Goal: Task Accomplishment & Management: Use online tool/utility

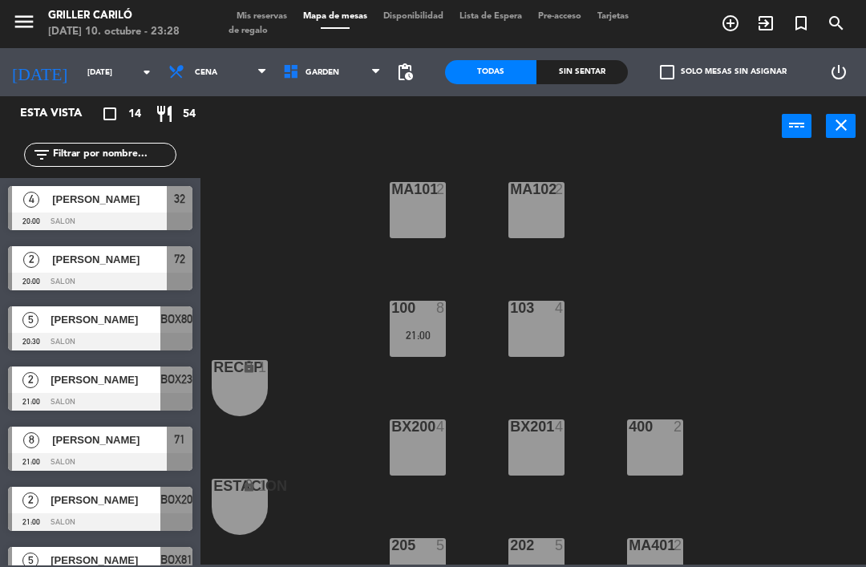
click at [103, 278] on div at bounding box center [100, 282] width 184 height 18
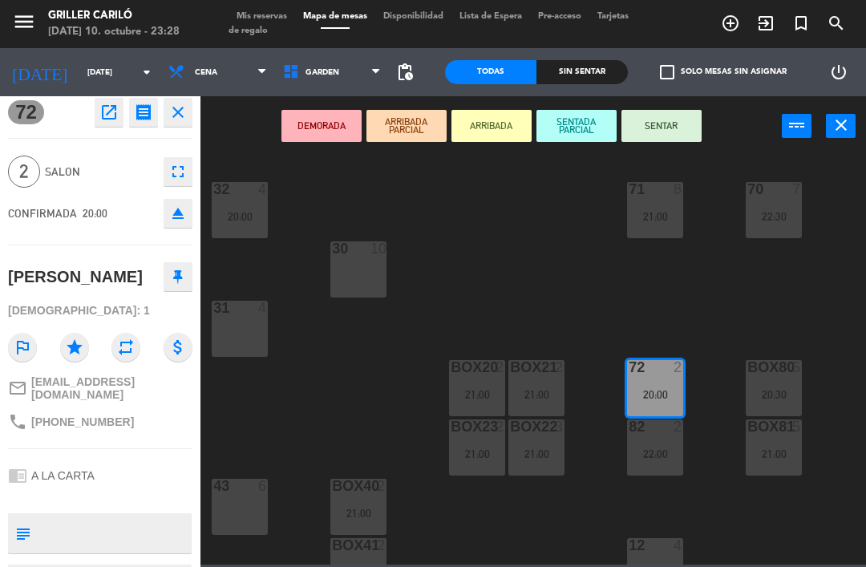
scroll to position [-5, 0]
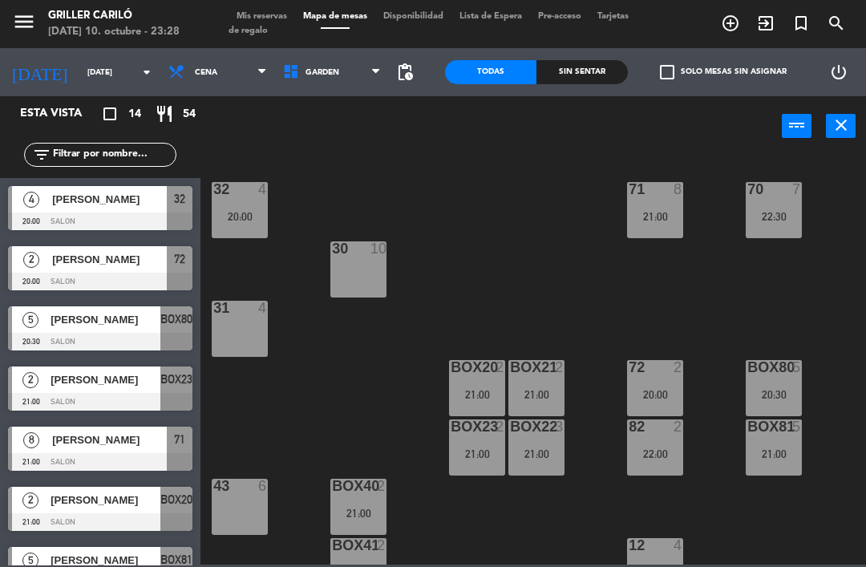
click at [584, 75] on div "Sin sentar" at bounding box center [582, 72] width 91 height 24
click at [326, 69] on span "GARDEN" at bounding box center [323, 72] width 34 height 9
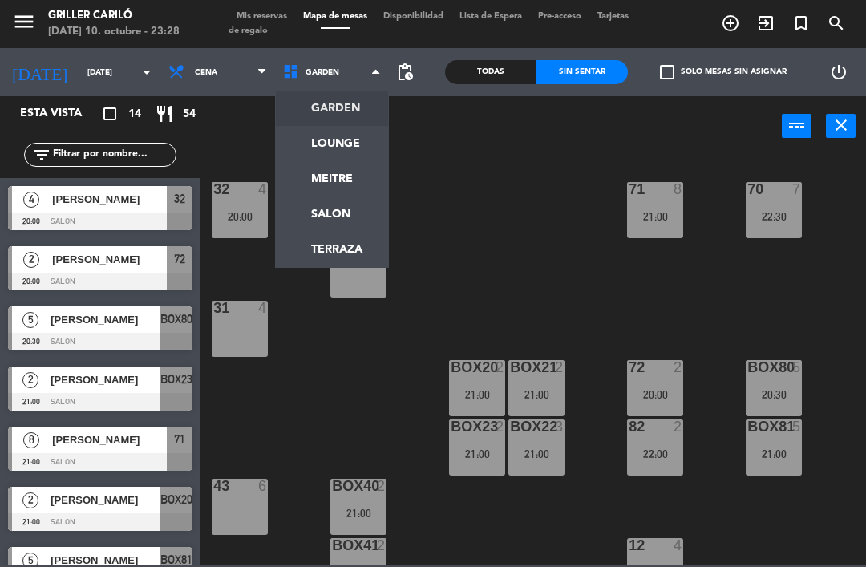
click at [340, 144] on ng-component "menu Griller Cariló [DATE] 10. octubre - 23:28 Mis reservas Mapa de mesas Dispo…" at bounding box center [433, 282] width 866 height 565
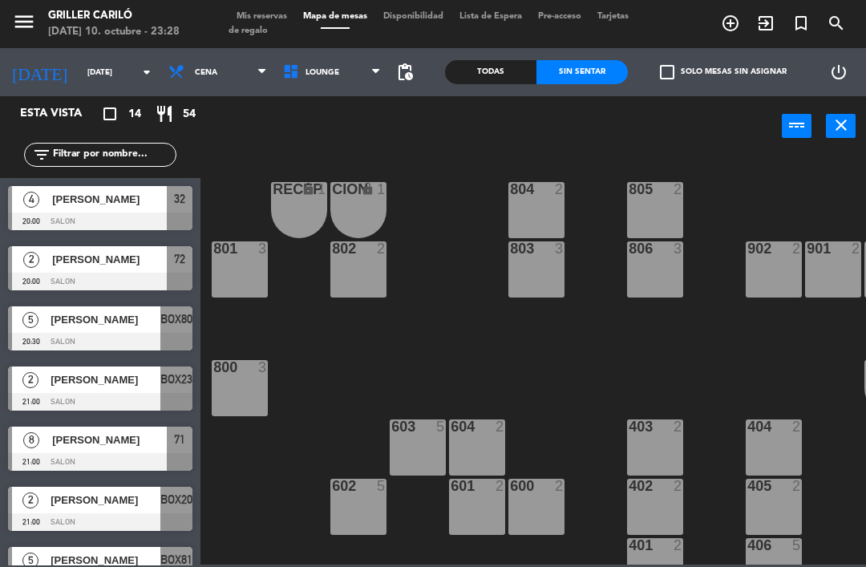
click at [116, 266] on span "[PERSON_NAME]" at bounding box center [109, 259] width 115 height 17
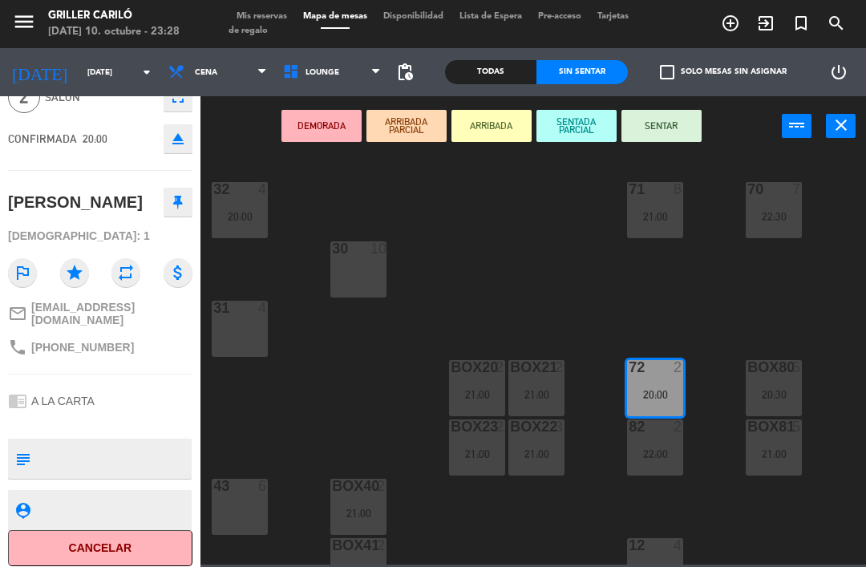
scroll to position [81, 0]
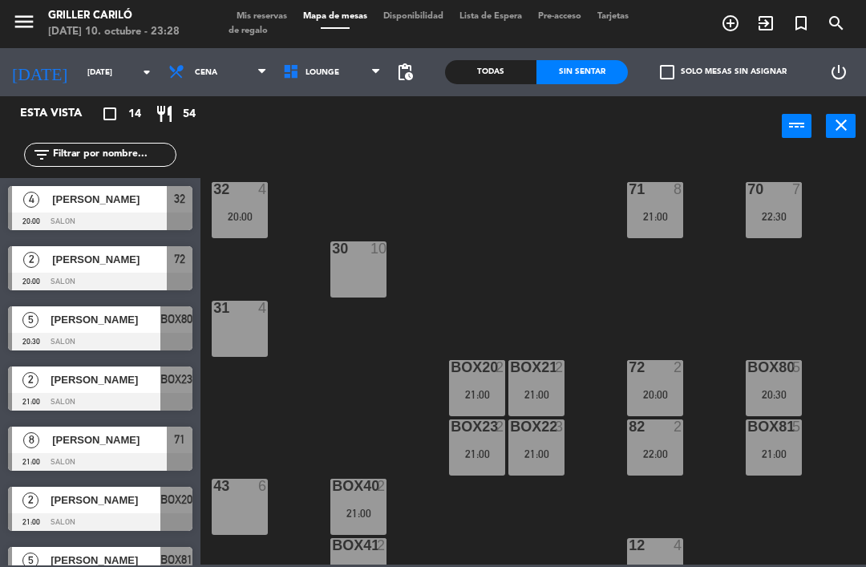
click at [112, 63] on input "[DATE]" at bounding box center [134, 72] width 110 height 25
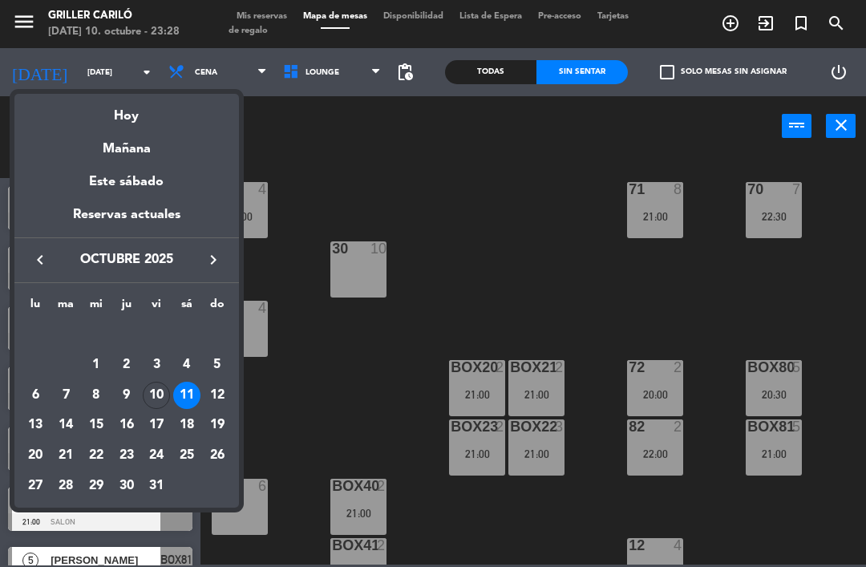
click at [135, 119] on div "Hoy" at bounding box center [126, 110] width 225 height 33
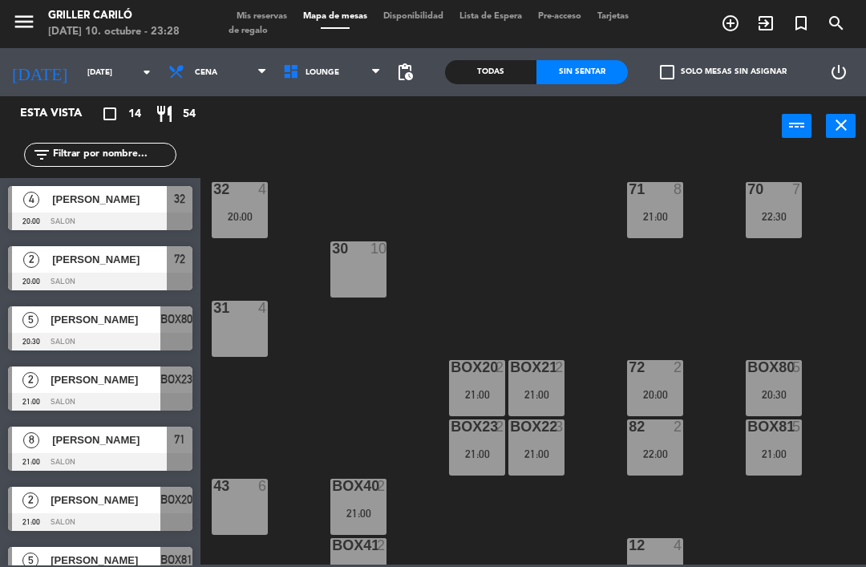
type input "[DATE]"
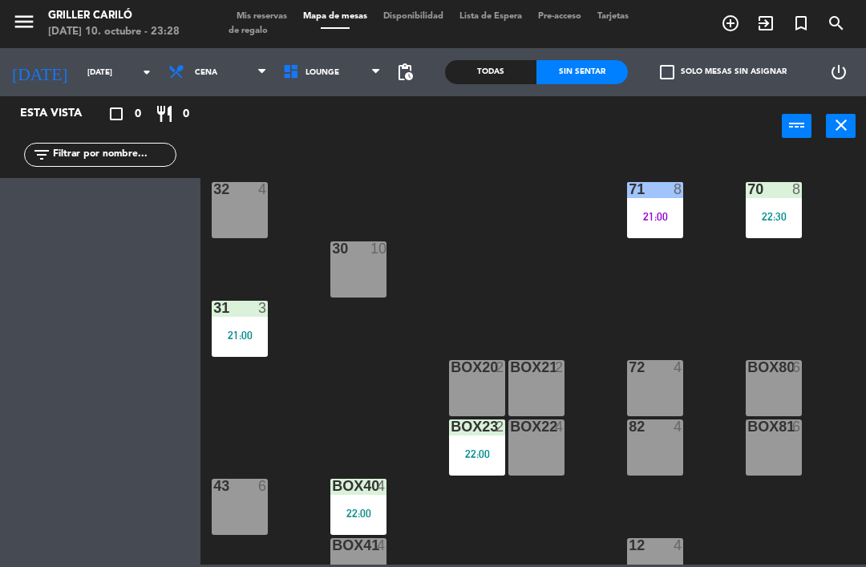
click at [322, 87] on span "LOUNGE" at bounding box center [332, 72] width 115 height 35
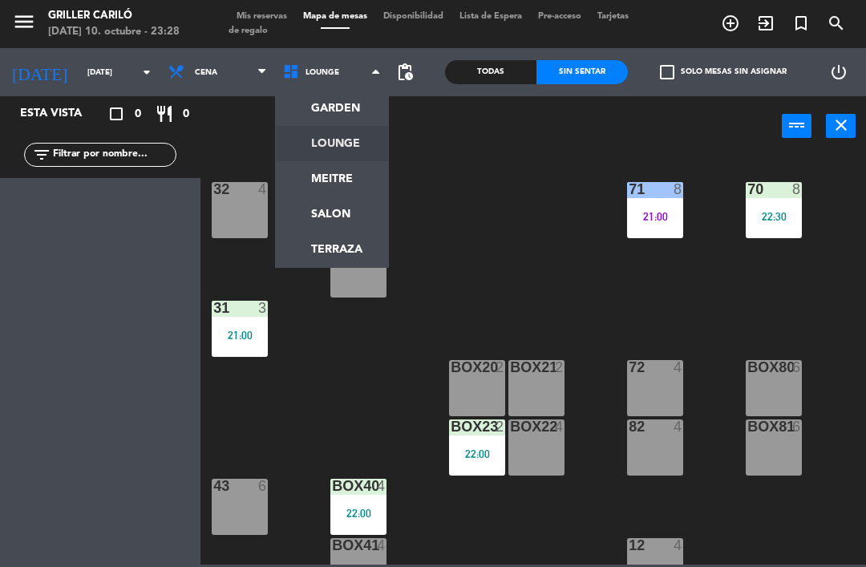
click at [344, 144] on ng-component "menu Griller Cariló [DATE] 10. octubre - 23:28 Mis reservas Mapa de mesas Dispo…" at bounding box center [433, 282] width 866 height 565
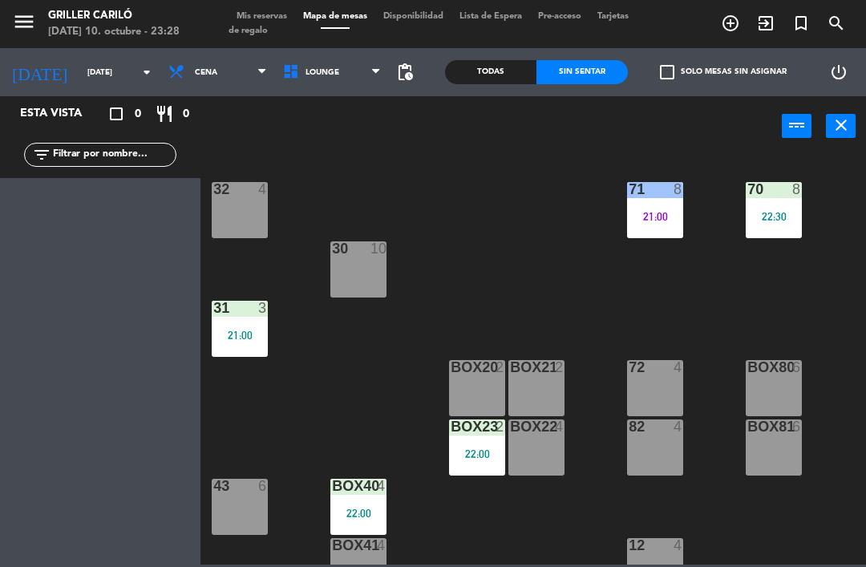
click at [335, 82] on span "LOUNGE" at bounding box center [332, 72] width 115 height 35
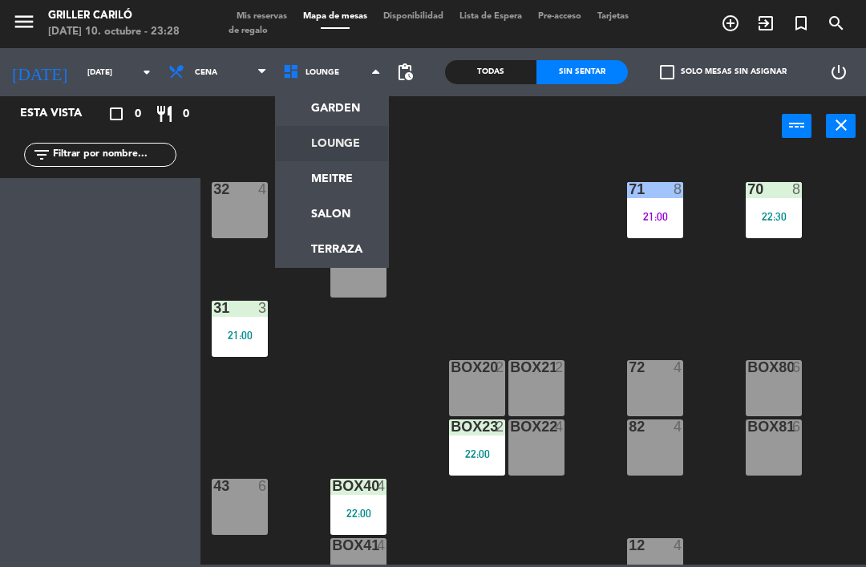
click at [333, 111] on ng-component "menu Griller Cariló [DATE] 10. octubre - 23:28 Mis reservas Mapa de mesas Dispo…" at bounding box center [433, 282] width 866 height 565
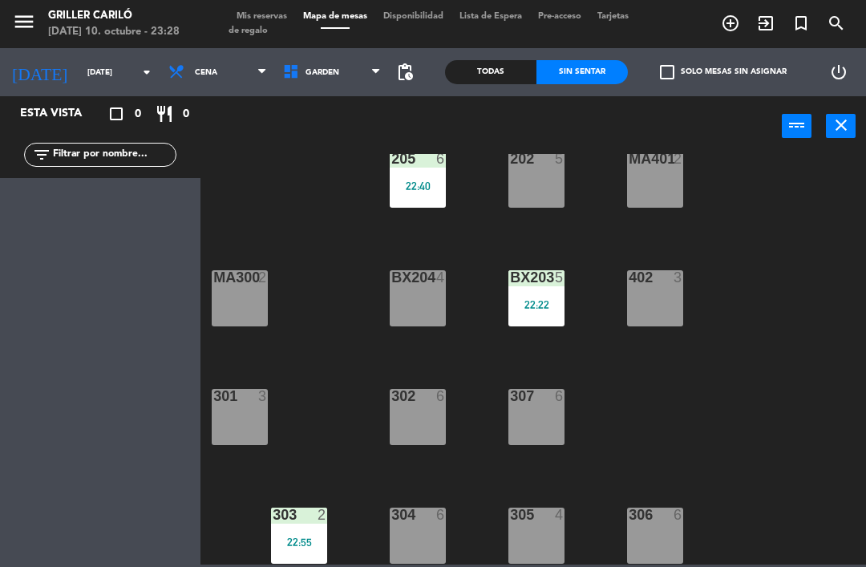
scroll to position [374, 0]
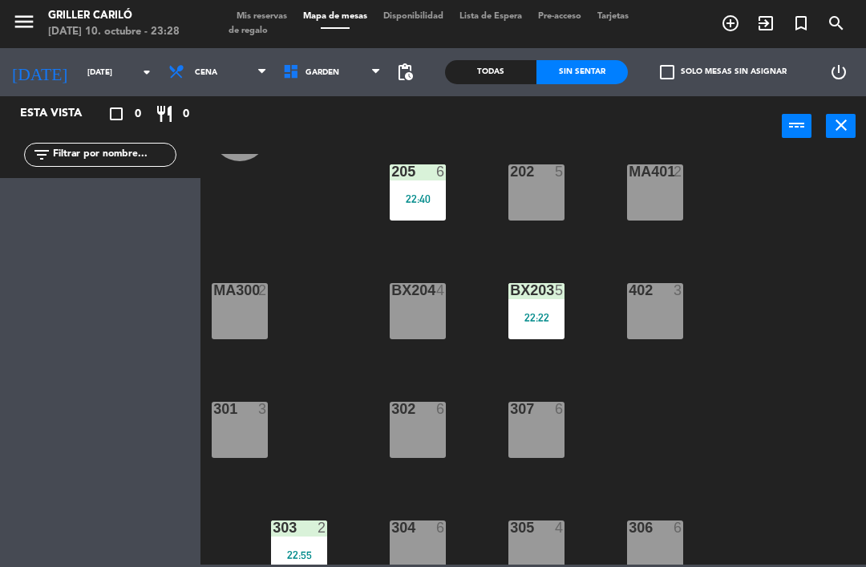
click at [440, 209] on div "205 6 22:40" at bounding box center [418, 192] width 56 height 56
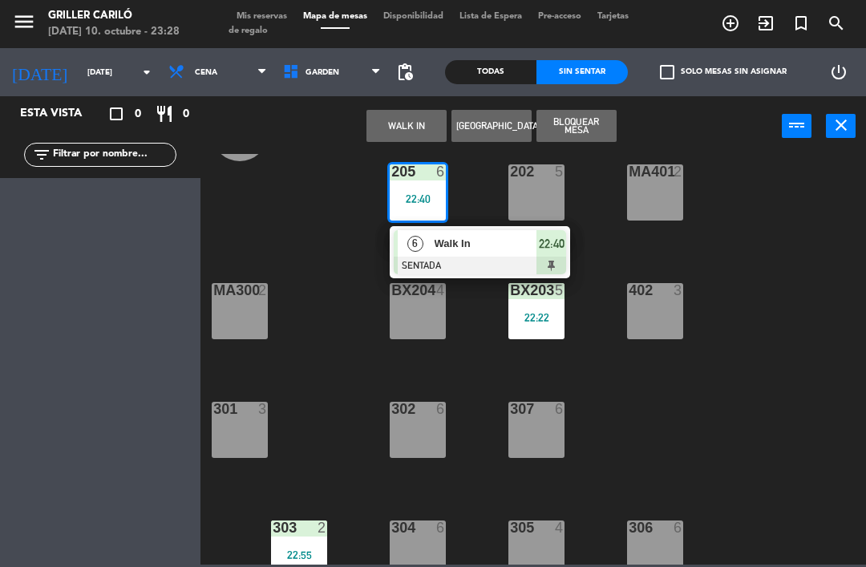
click at [485, 257] on div at bounding box center [480, 266] width 172 height 18
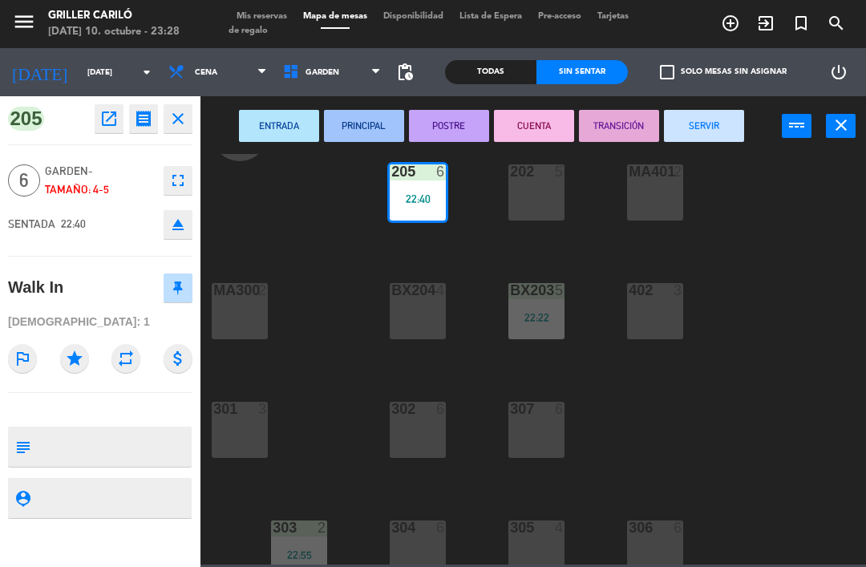
click at [714, 120] on button "SERVIR" at bounding box center [704, 126] width 80 height 32
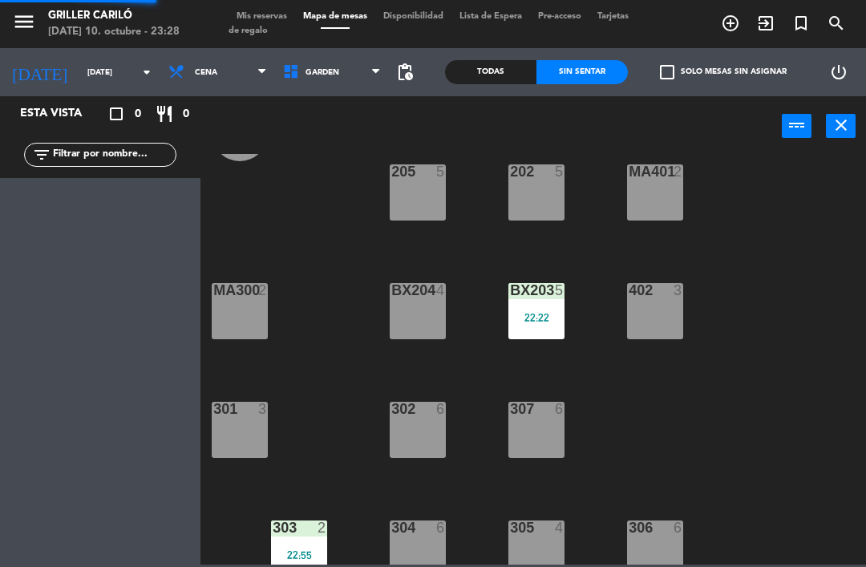
click at [547, 323] on div "22:22" at bounding box center [537, 317] width 56 height 11
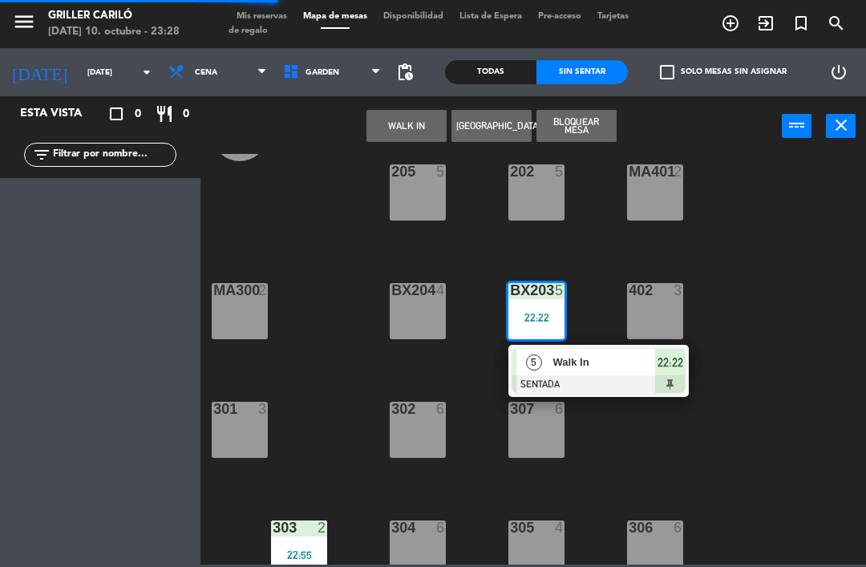
click at [578, 355] on span "Walk In" at bounding box center [604, 362] width 103 height 17
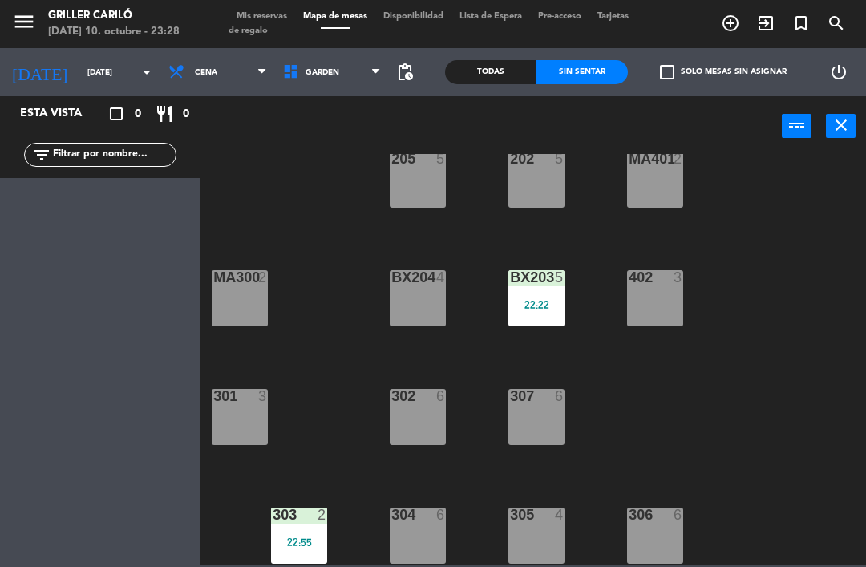
scroll to position [387, 0]
click at [545, 309] on div "22:22" at bounding box center [537, 304] width 56 height 11
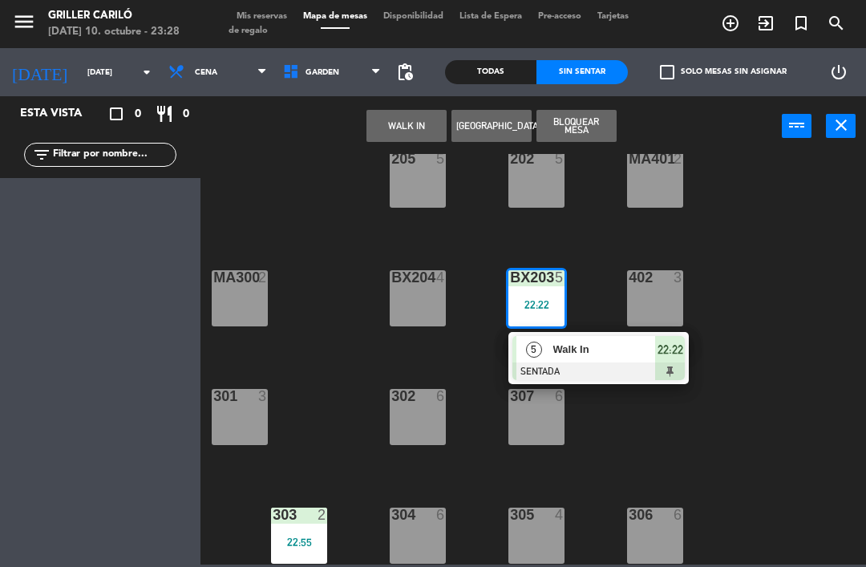
click at [622, 355] on span "Walk In" at bounding box center [604, 349] width 103 height 17
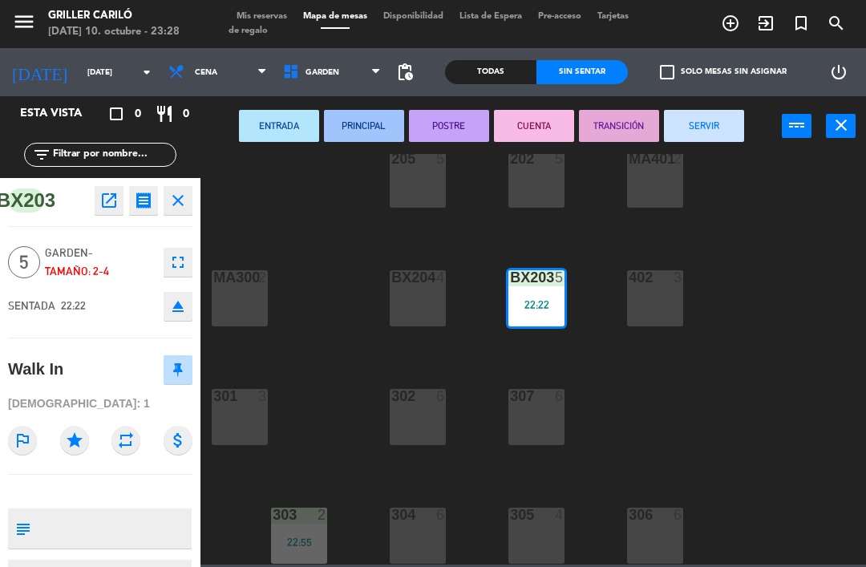
click at [724, 128] on button "SERVIR" at bounding box center [704, 126] width 80 height 32
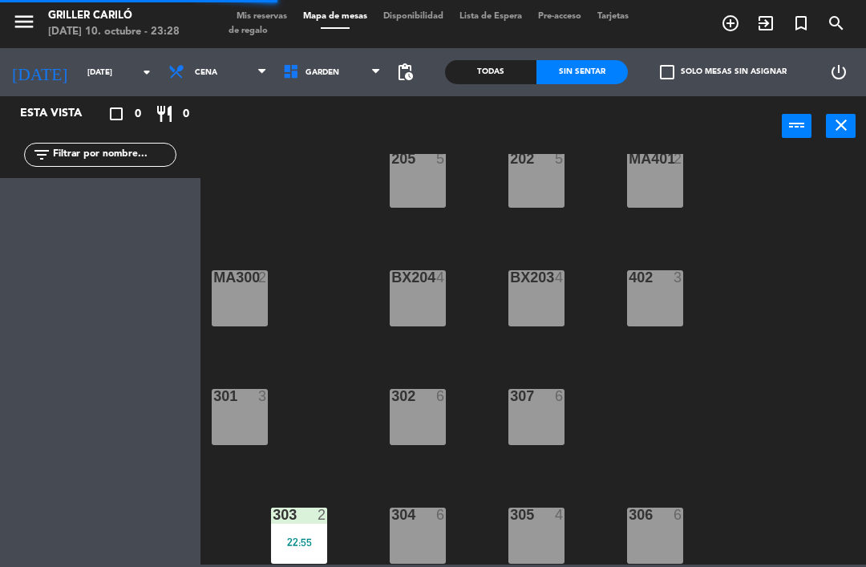
click at [314, 538] on div "22:55" at bounding box center [299, 542] width 56 height 11
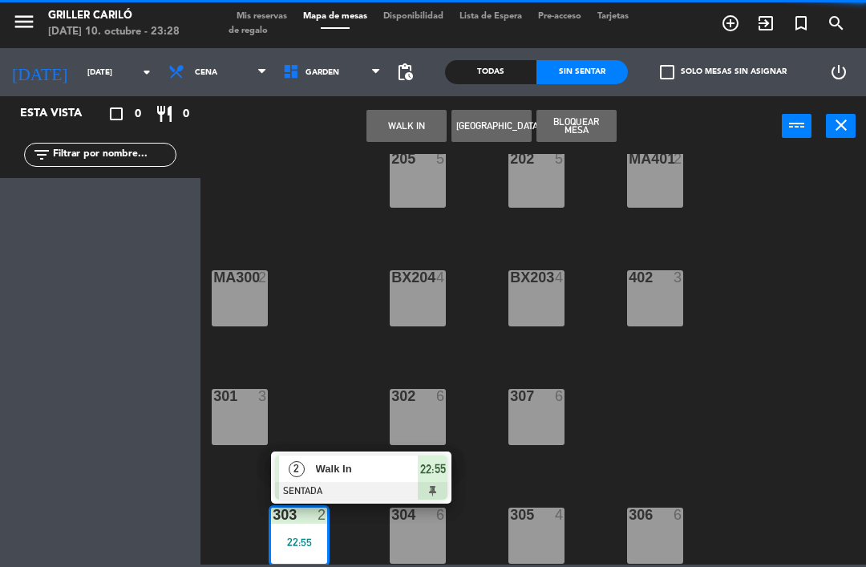
click at [383, 472] on span "Walk In" at bounding box center [367, 468] width 103 height 17
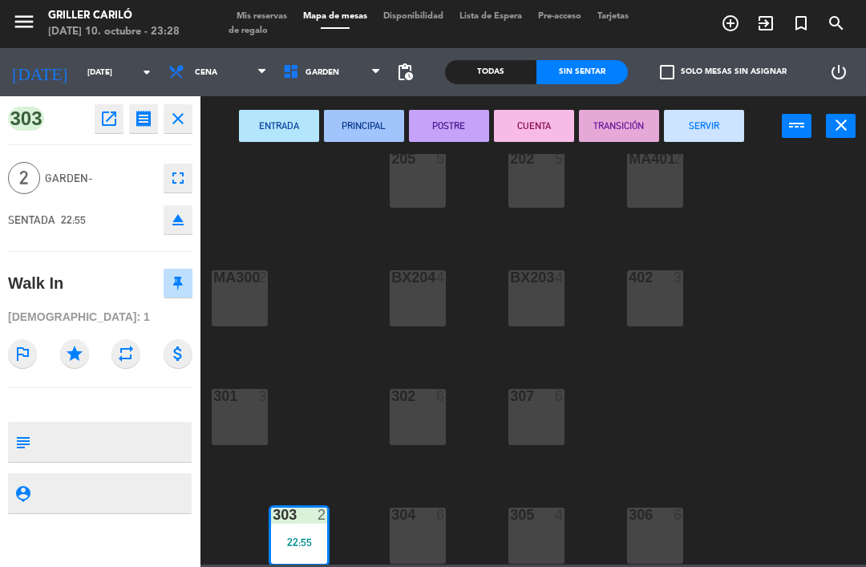
click at [717, 122] on button "SERVIR" at bounding box center [704, 126] width 80 height 32
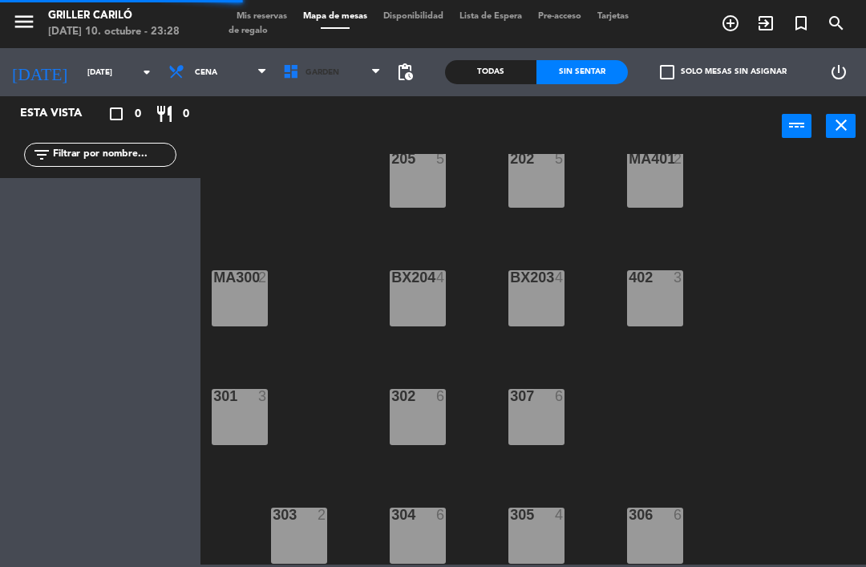
click at [360, 84] on span "GARDEN" at bounding box center [332, 72] width 115 height 35
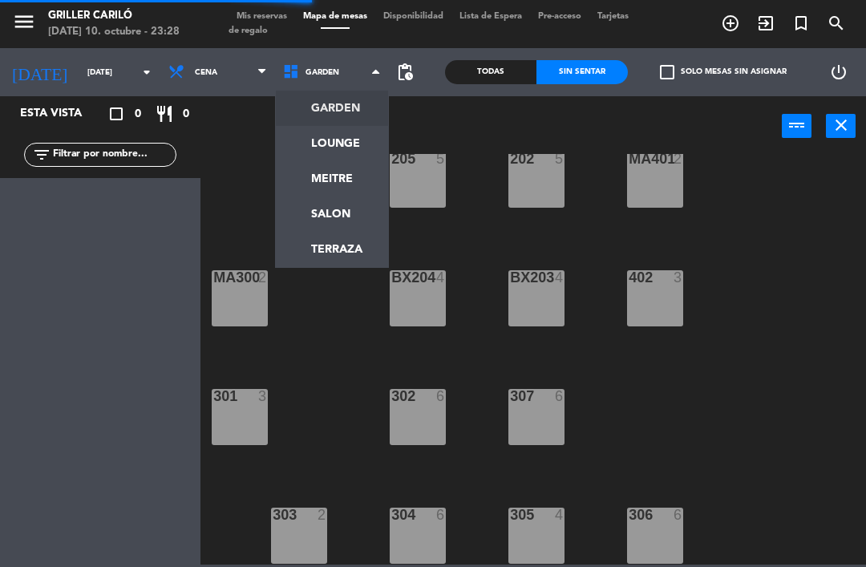
click at [331, 218] on ng-component "menu Griller Cariló [DATE] 10. octubre - 23:28 Mis reservas Mapa de mesas Dispo…" at bounding box center [433, 282] width 866 height 565
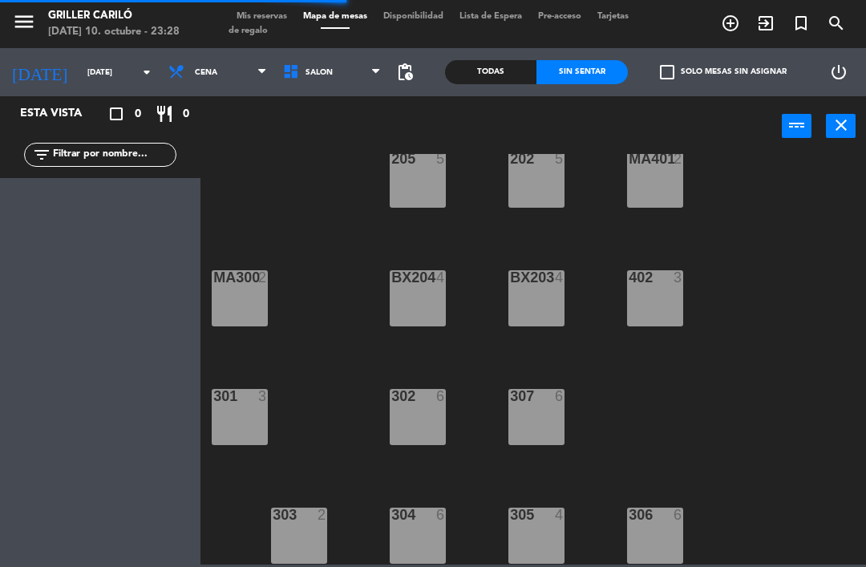
scroll to position [0, 0]
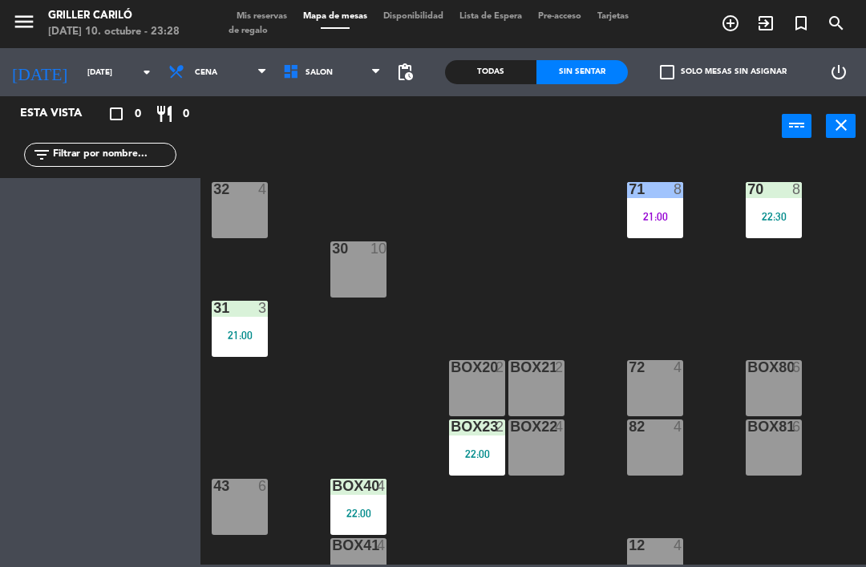
click at [339, 84] on span "SALON" at bounding box center [332, 72] width 115 height 35
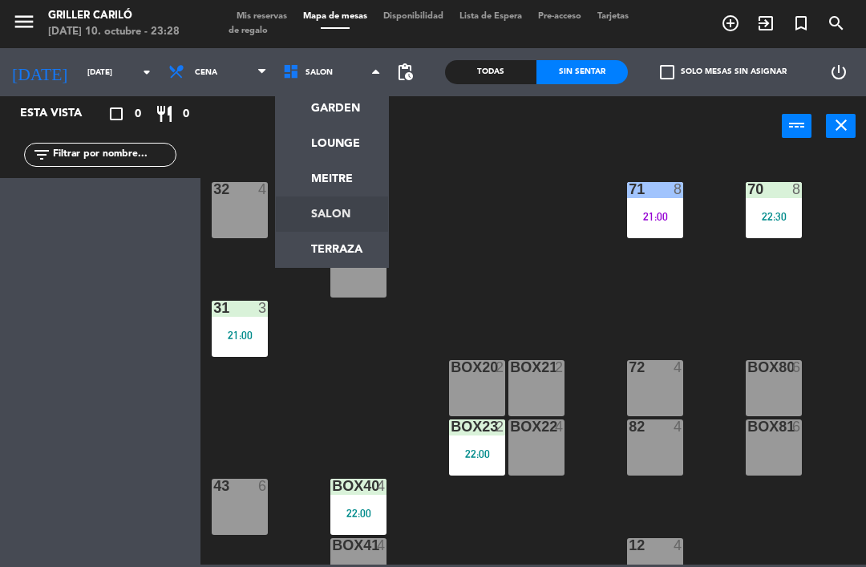
click at [335, 246] on ng-component "menu Griller Cariló [DATE] 10. octubre - 23:28 Mis reservas Mapa de mesas Dispo…" at bounding box center [433, 282] width 866 height 565
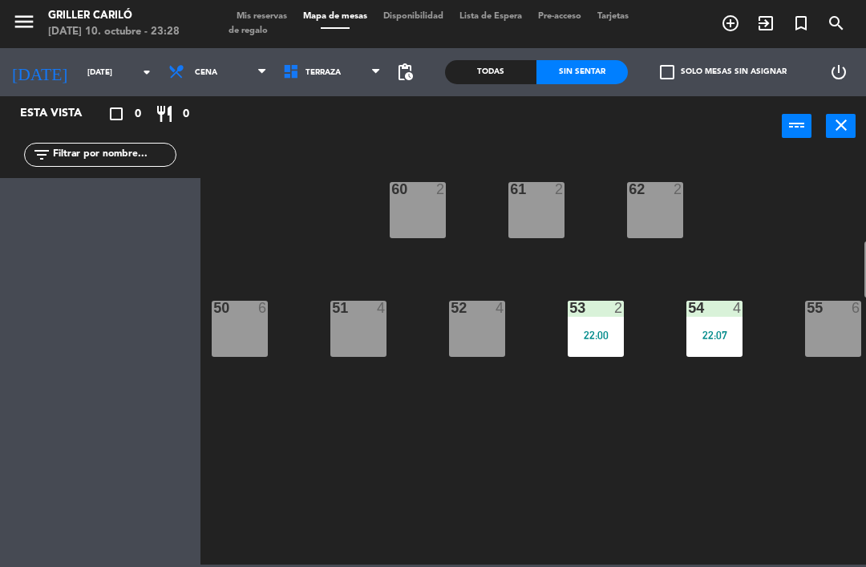
click at [594, 346] on div "53 2 22:00" at bounding box center [596, 329] width 56 height 56
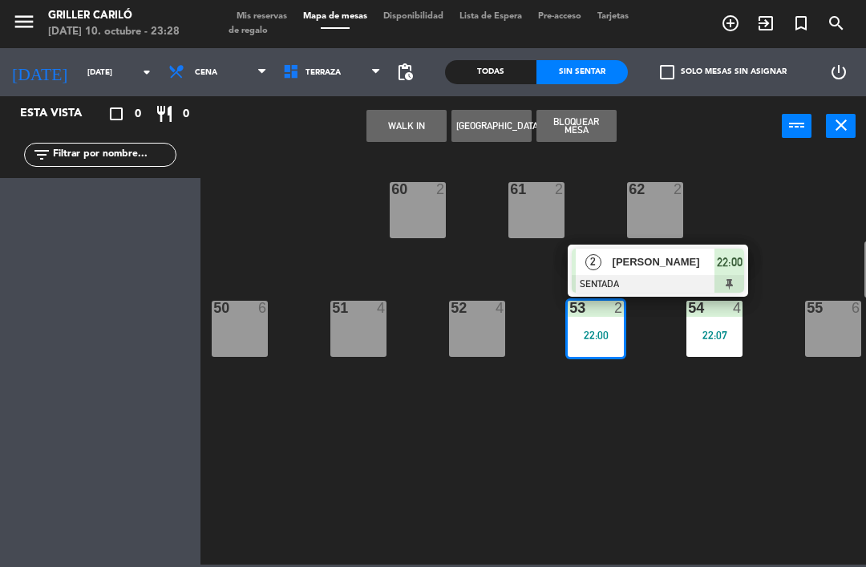
click at [643, 287] on div at bounding box center [658, 284] width 172 height 18
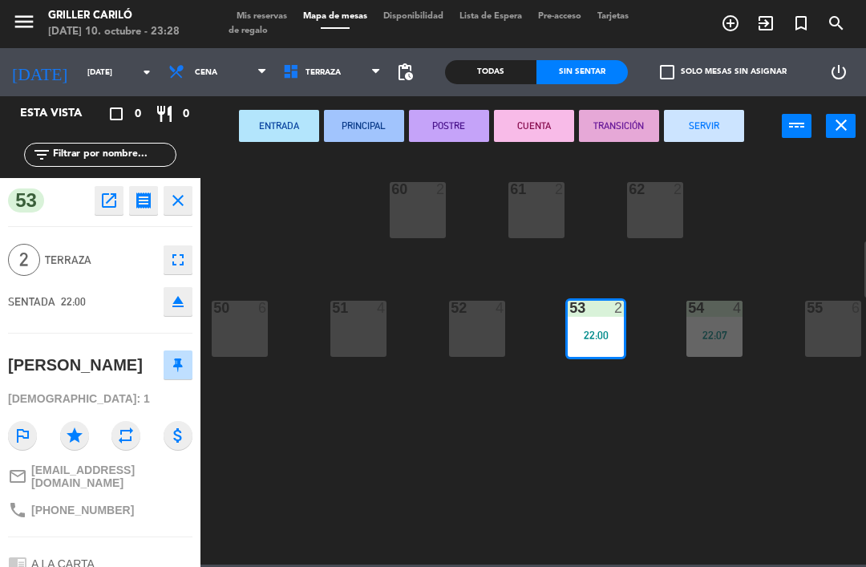
click at [685, 126] on button "SERVIR" at bounding box center [704, 126] width 80 height 32
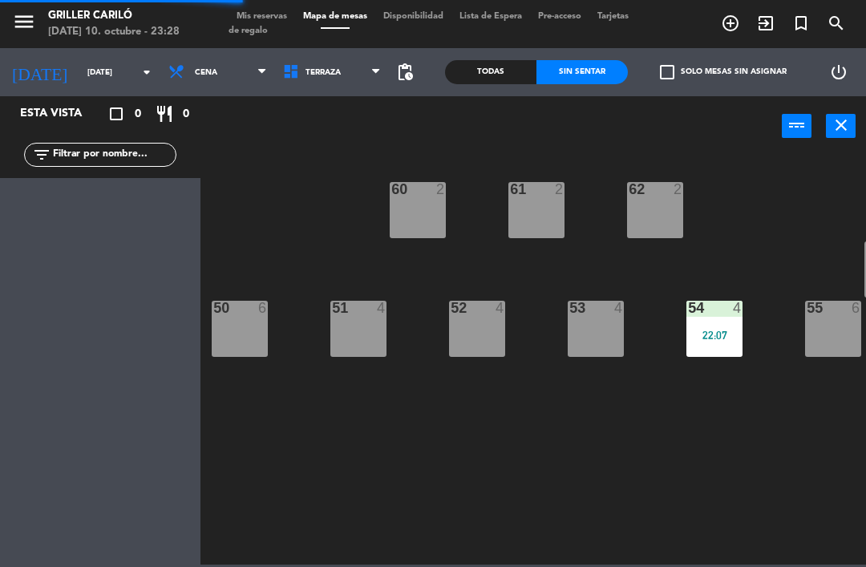
click at [705, 346] on div "54 4 22:07" at bounding box center [715, 329] width 56 height 56
click at [740, 228] on div "60 2 61 2 62 2 56 7 55 6 54 4 22:07 53 4 52 4 50 6 51 4" at bounding box center [537, 359] width 657 height 411
click at [731, 290] on div "60 2 61 2 62 2 56 7 55 6 54 4 22:07 53 4 52 4 50 6 51 4" at bounding box center [537, 359] width 657 height 411
click at [725, 330] on div "22:07" at bounding box center [715, 335] width 56 height 11
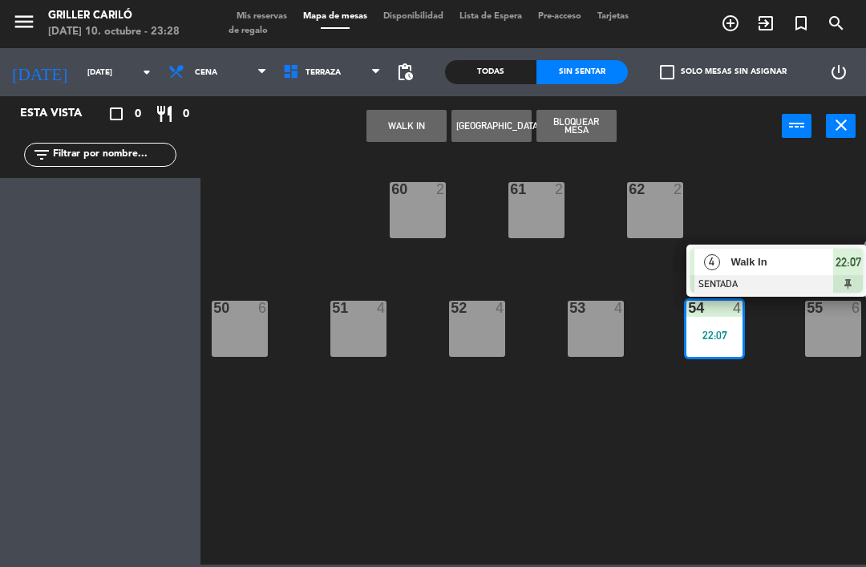
click at [758, 277] on div at bounding box center [777, 284] width 172 height 18
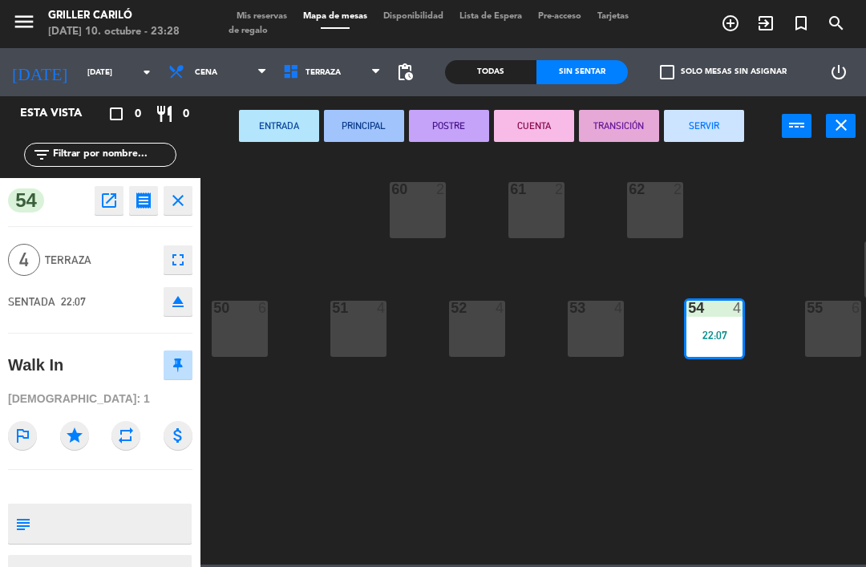
click at [704, 122] on button "SERVIR" at bounding box center [704, 126] width 80 height 32
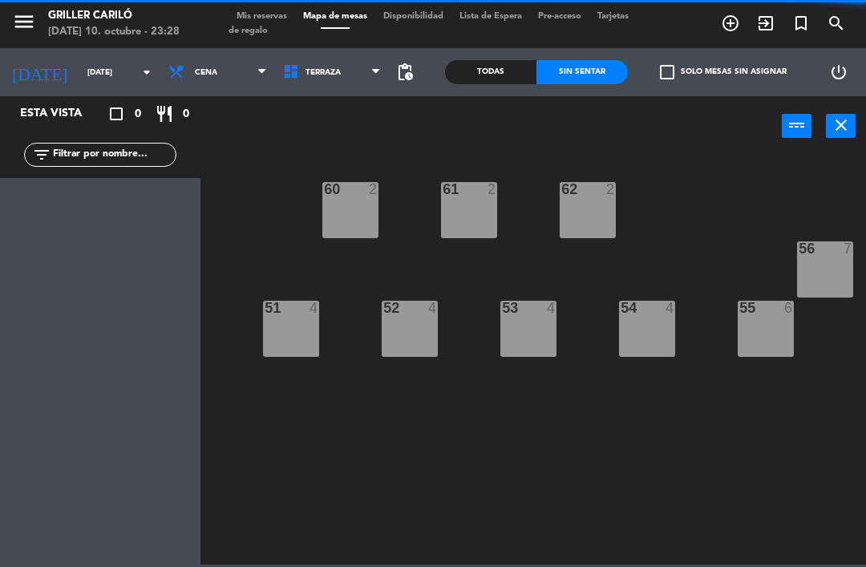
scroll to position [0, 67]
click at [333, 89] on span "TERRAZA" at bounding box center [332, 72] width 115 height 35
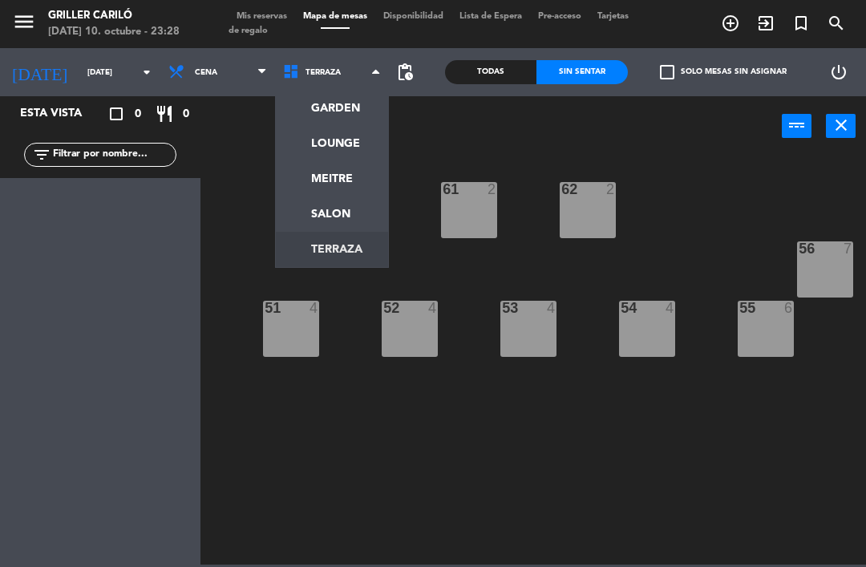
click at [347, 140] on ng-component "menu Griller Cariló [DATE] 10. octubre - 23:28 Mis reservas Mapa de mesas Dispo…" at bounding box center [433, 282] width 866 height 565
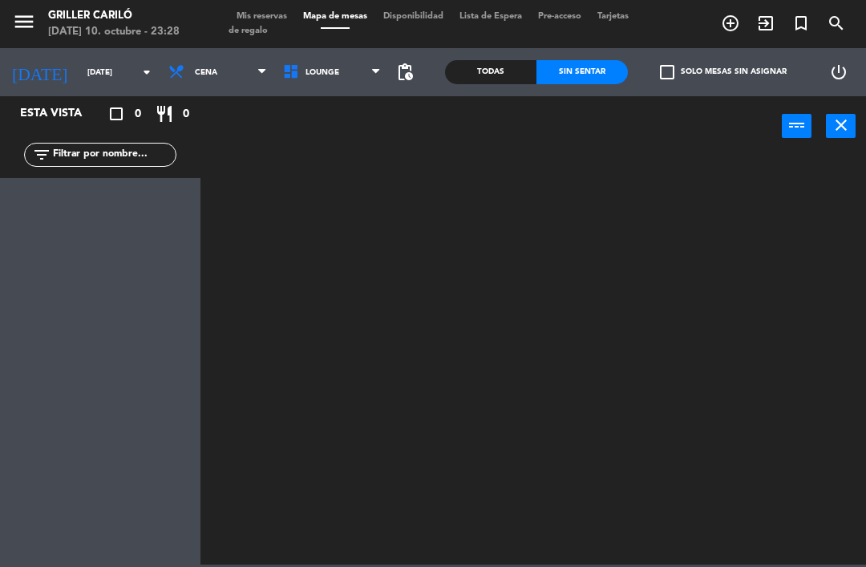
scroll to position [0, 0]
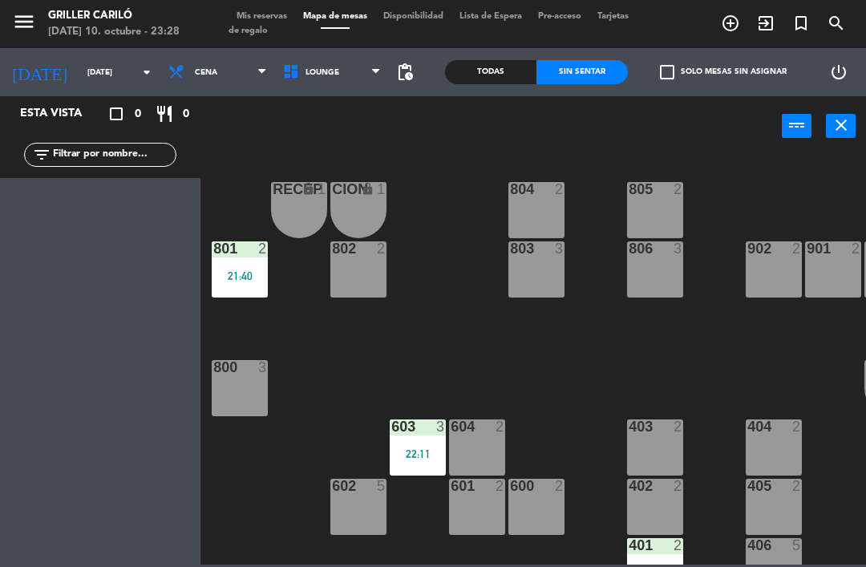
click at [234, 286] on div "801 2 21:40" at bounding box center [240, 269] width 56 height 56
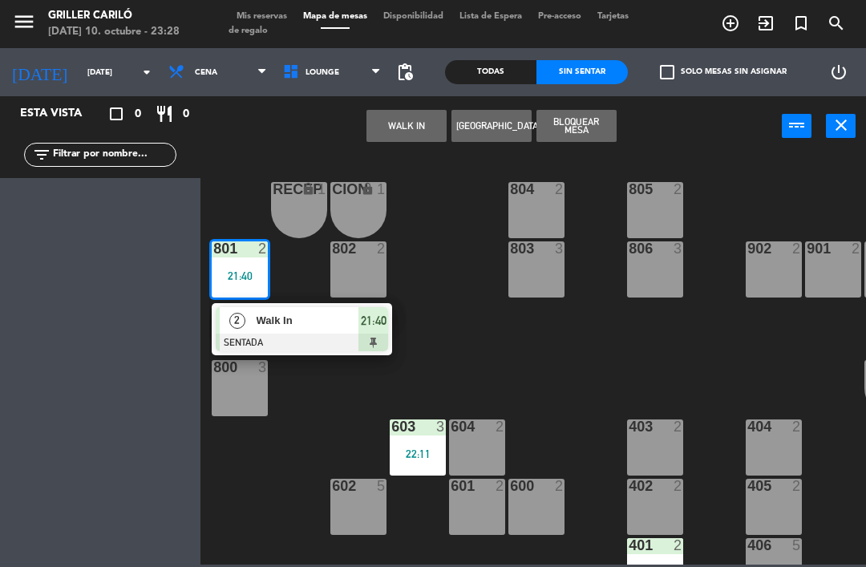
click at [334, 340] on div at bounding box center [302, 343] width 172 height 18
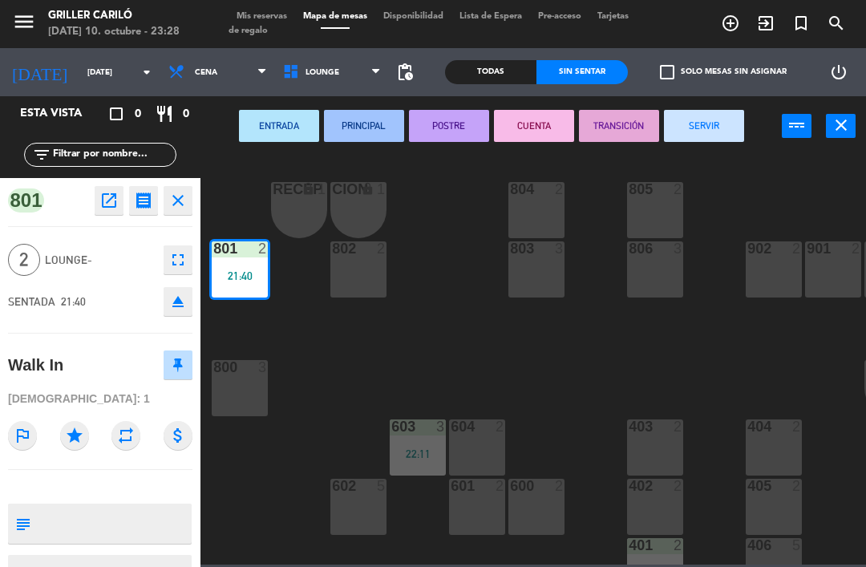
click at [713, 135] on button "SERVIR" at bounding box center [704, 126] width 80 height 32
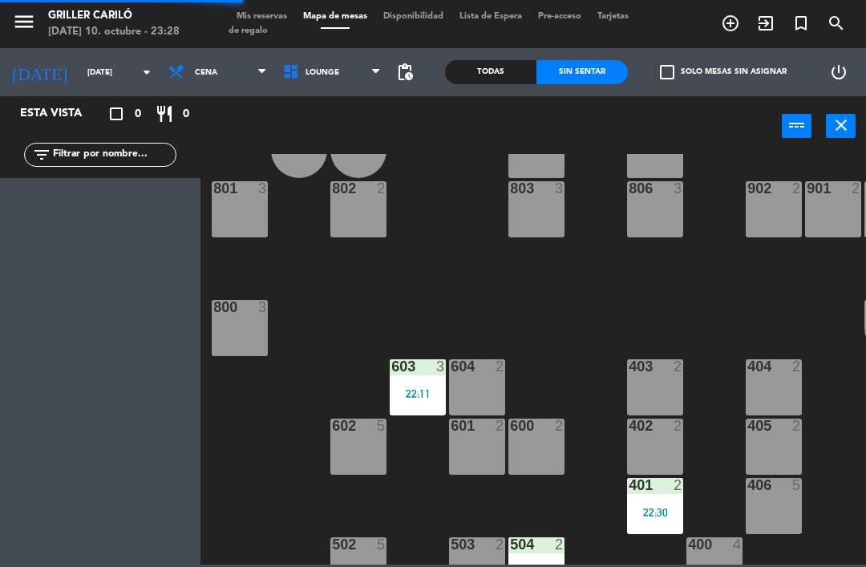
scroll to position [96, -2]
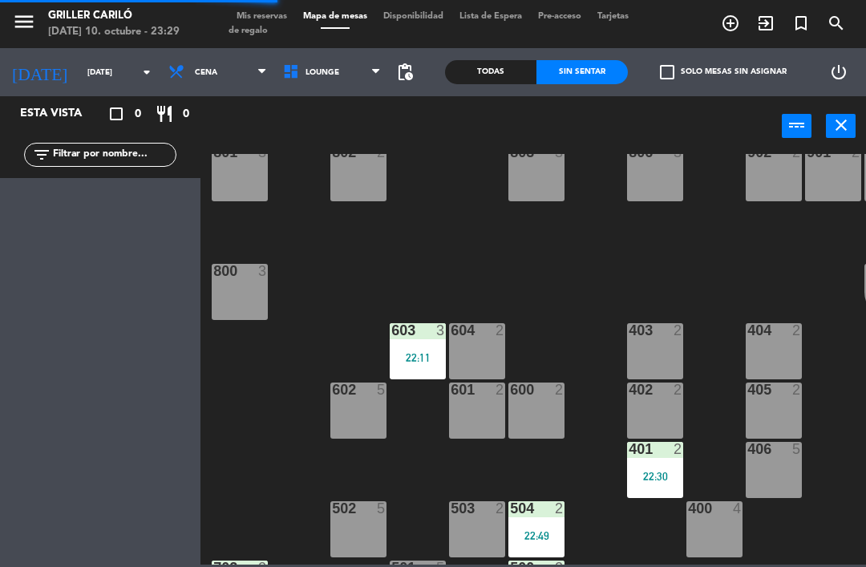
click at [437, 355] on div "22:11" at bounding box center [418, 357] width 56 height 11
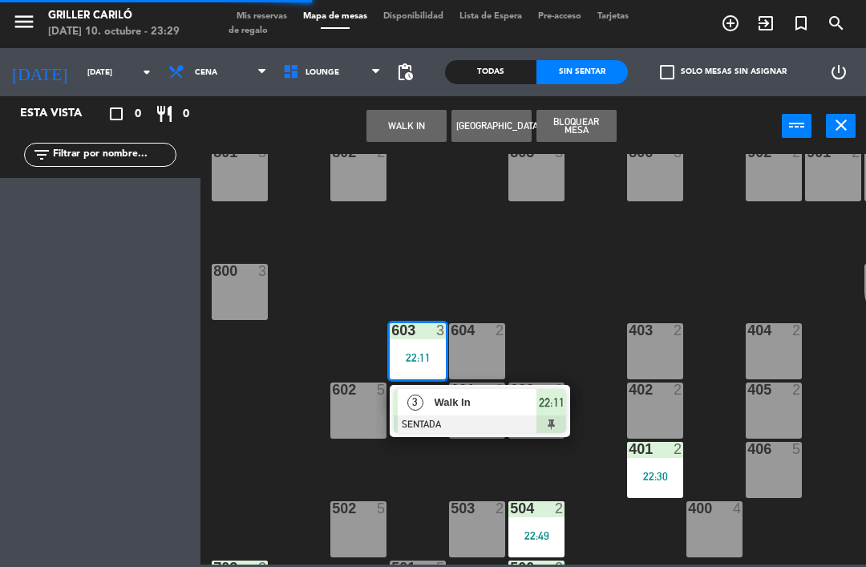
scroll to position [96, 0]
click at [481, 415] on div "Walk In" at bounding box center [485, 402] width 104 height 26
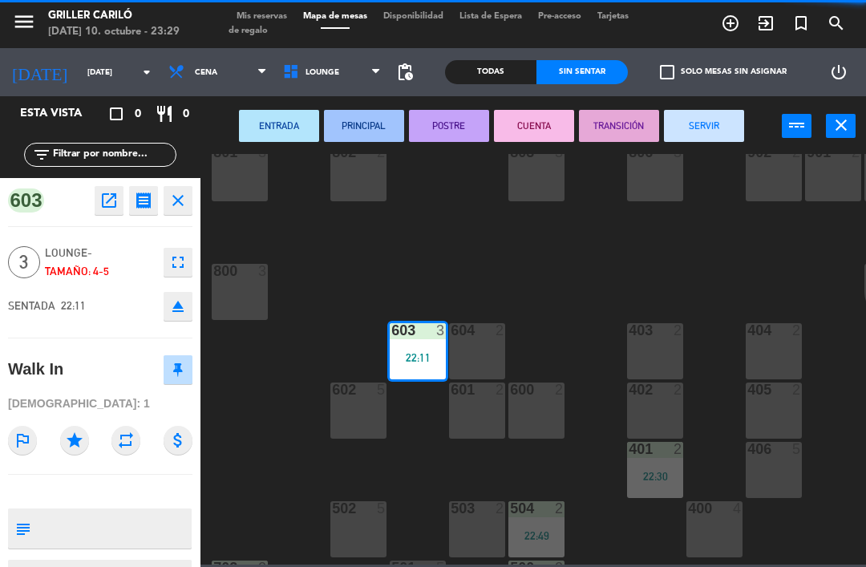
click at [673, 139] on button "SERVIR" at bounding box center [704, 126] width 80 height 32
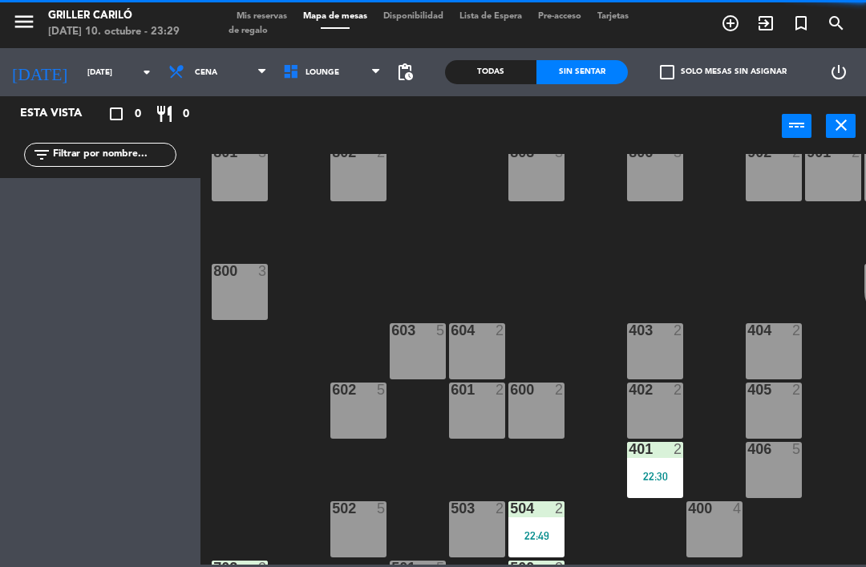
click at [674, 471] on div "22:30" at bounding box center [655, 476] width 56 height 11
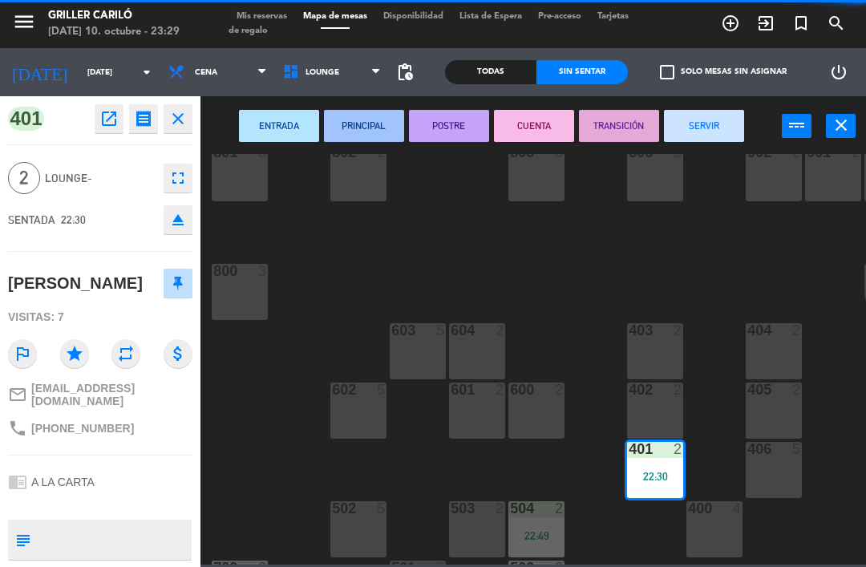
click at [711, 127] on button "SERVIR" at bounding box center [704, 126] width 80 height 32
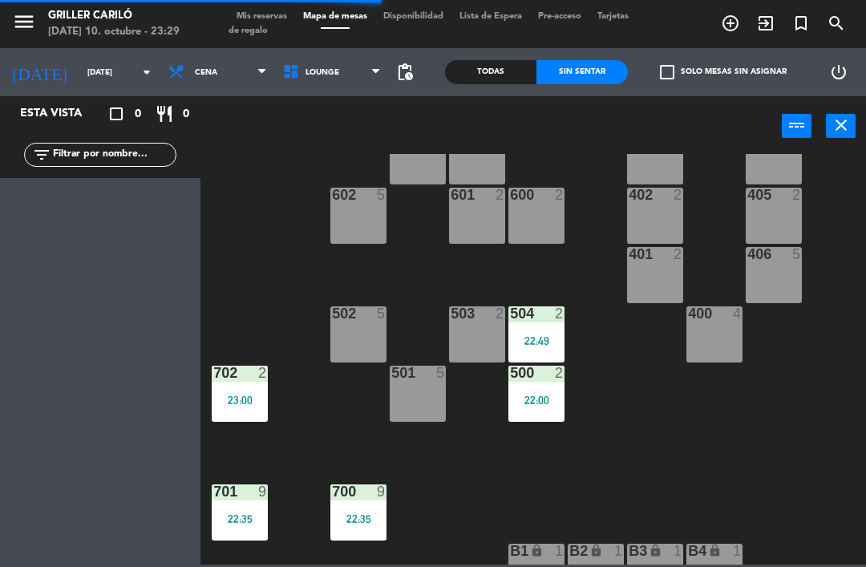
scroll to position [291, 0]
click at [551, 405] on div "22:00" at bounding box center [537, 400] width 56 height 11
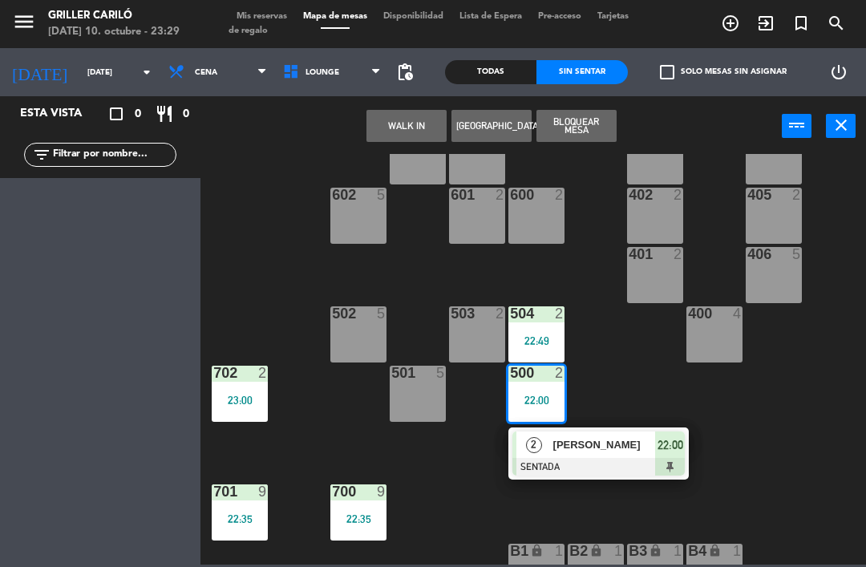
click at [593, 454] on div "[PERSON_NAME]" at bounding box center [604, 445] width 104 height 26
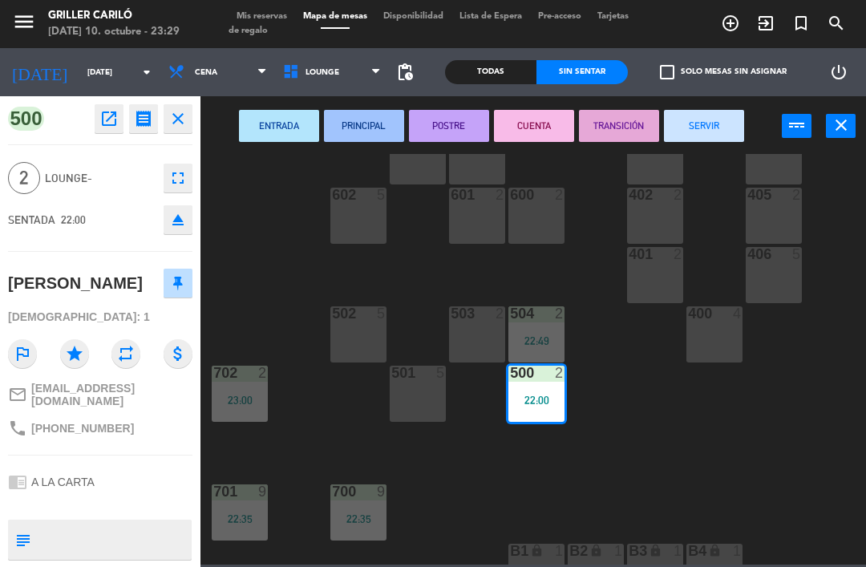
click at [716, 136] on button "SERVIR" at bounding box center [704, 126] width 80 height 32
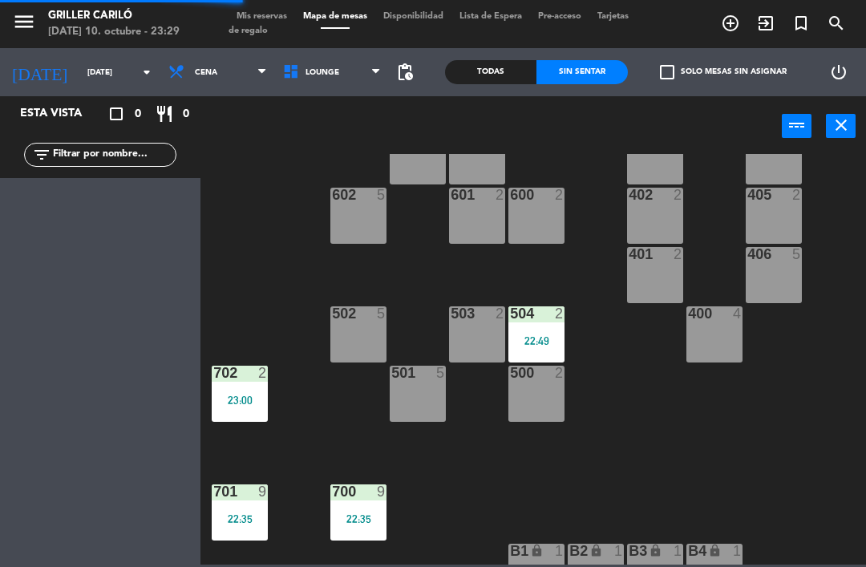
click at [541, 337] on div "22:49" at bounding box center [537, 340] width 56 height 11
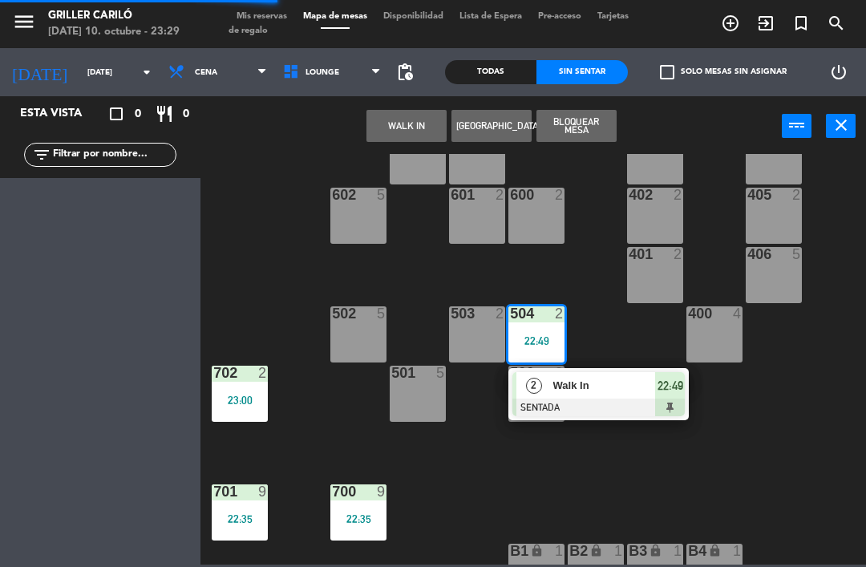
click at [621, 390] on span "Walk In" at bounding box center [604, 385] width 103 height 17
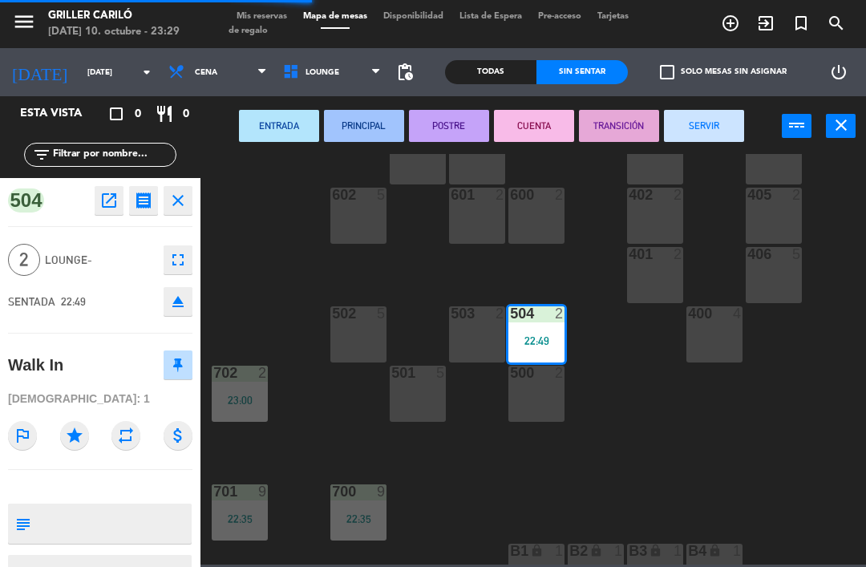
click at [704, 136] on button "SERVIR" at bounding box center [704, 126] width 80 height 32
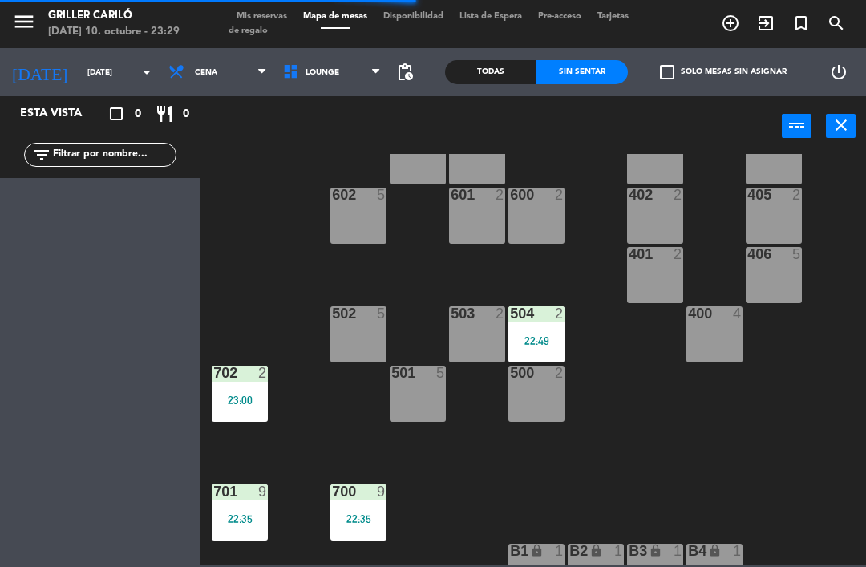
click at [358, 530] on div "700 9 22:35" at bounding box center [358, 513] width 56 height 56
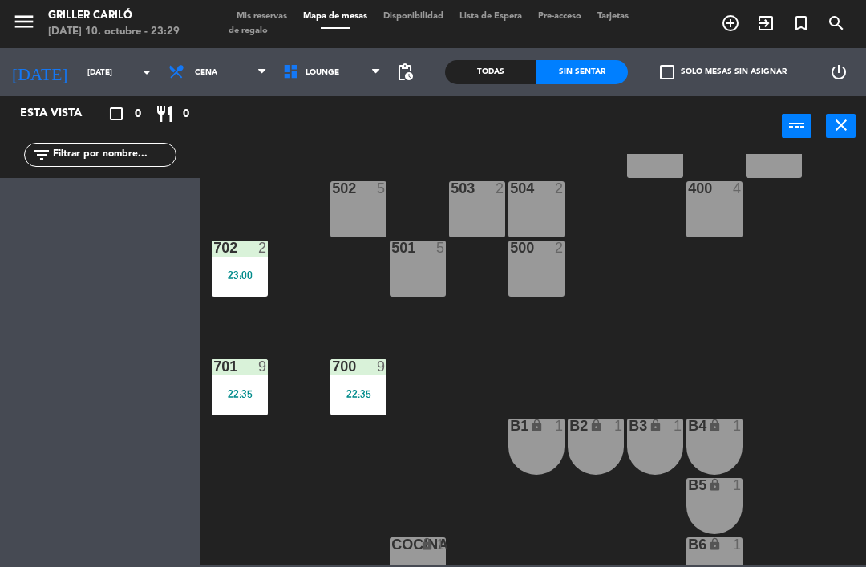
scroll to position [416, -1]
click at [373, 399] on div "22:35" at bounding box center [358, 393] width 56 height 11
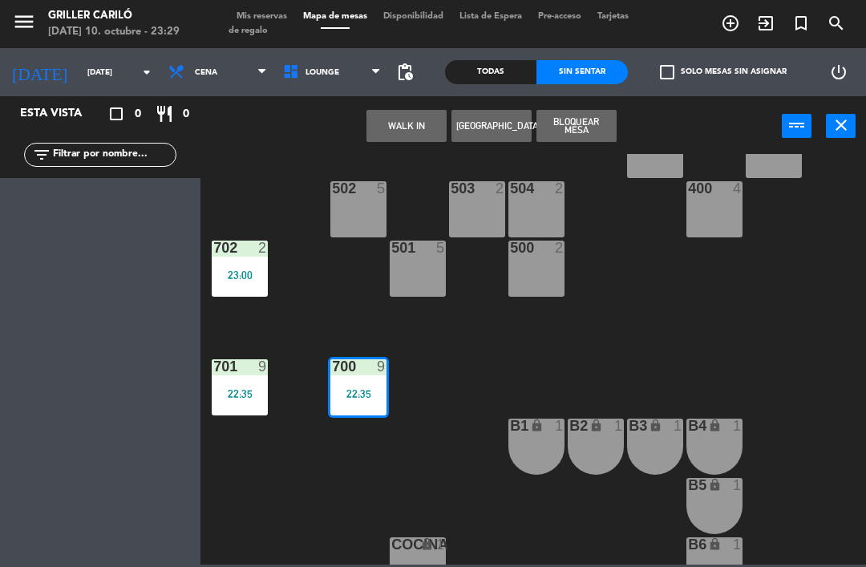
click at [432, 404] on div "RECEP lock 1 CION lock 1 804 2 805 2 801 3 802 2 803 3 806 3 900 2 901 2 902 2 …" at bounding box center [537, 359] width 657 height 411
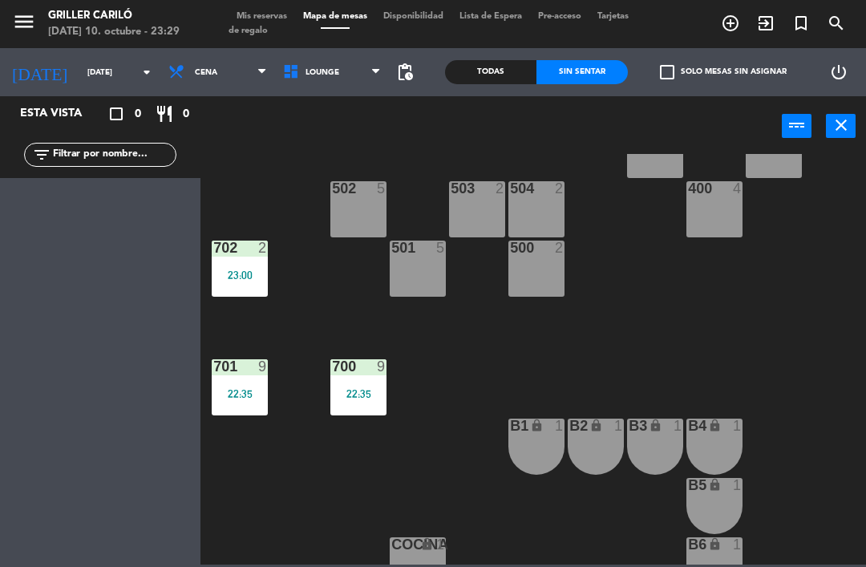
click at [383, 401] on div "700 9 22:35" at bounding box center [358, 387] width 56 height 56
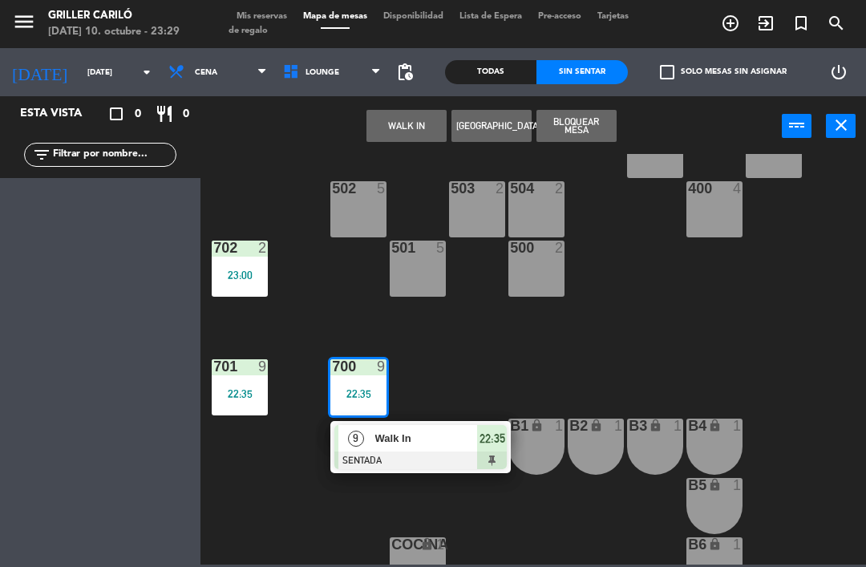
click at [419, 447] on span "Walk In" at bounding box center [426, 438] width 103 height 17
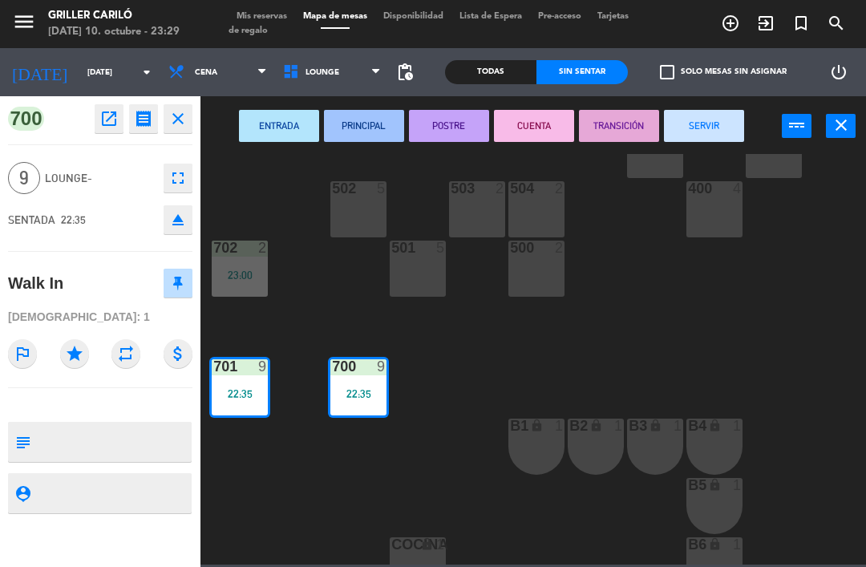
click at [707, 125] on button "SERVIR" at bounding box center [704, 126] width 80 height 32
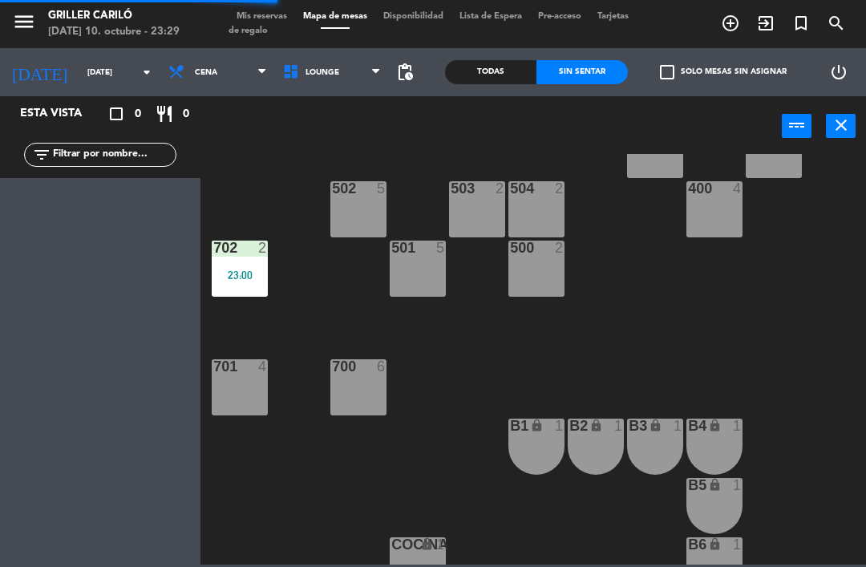
click at [266, 275] on div "23:00" at bounding box center [240, 275] width 56 height 11
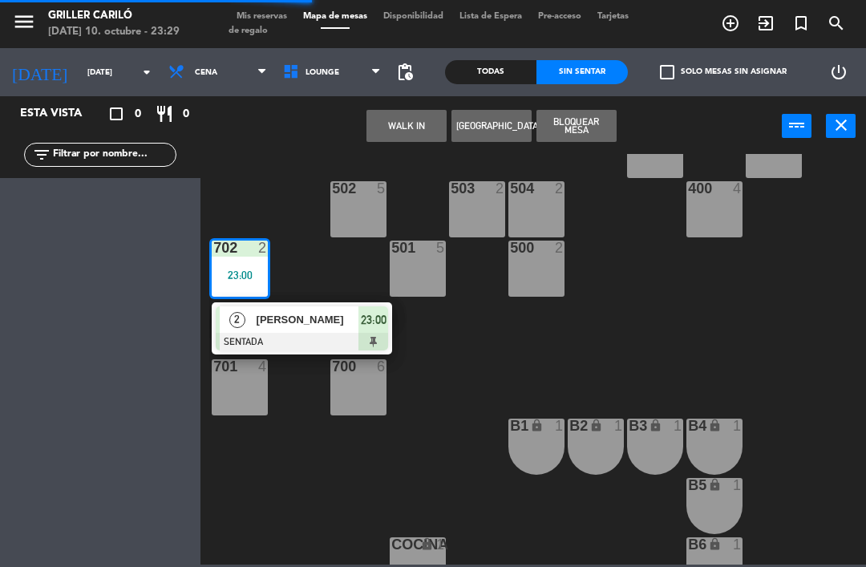
click at [321, 329] on div "[PERSON_NAME]" at bounding box center [307, 319] width 104 height 26
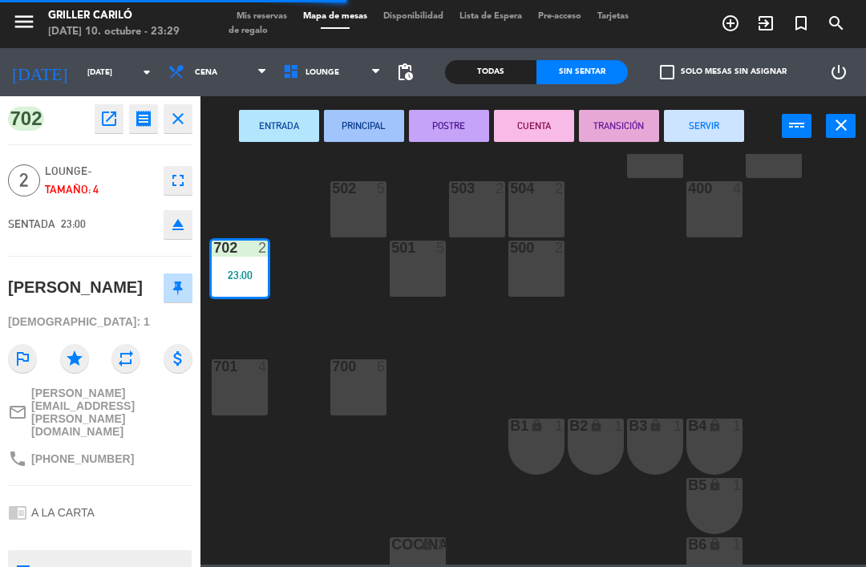
click at [729, 121] on button "SERVIR" at bounding box center [704, 126] width 80 height 32
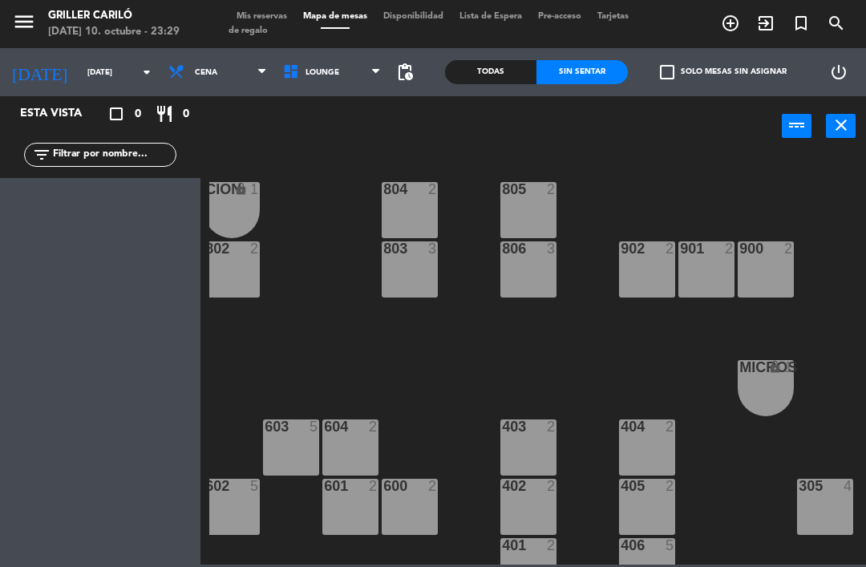
scroll to position [0, 127]
